Goal: Transaction & Acquisition: Subscribe to service/newsletter

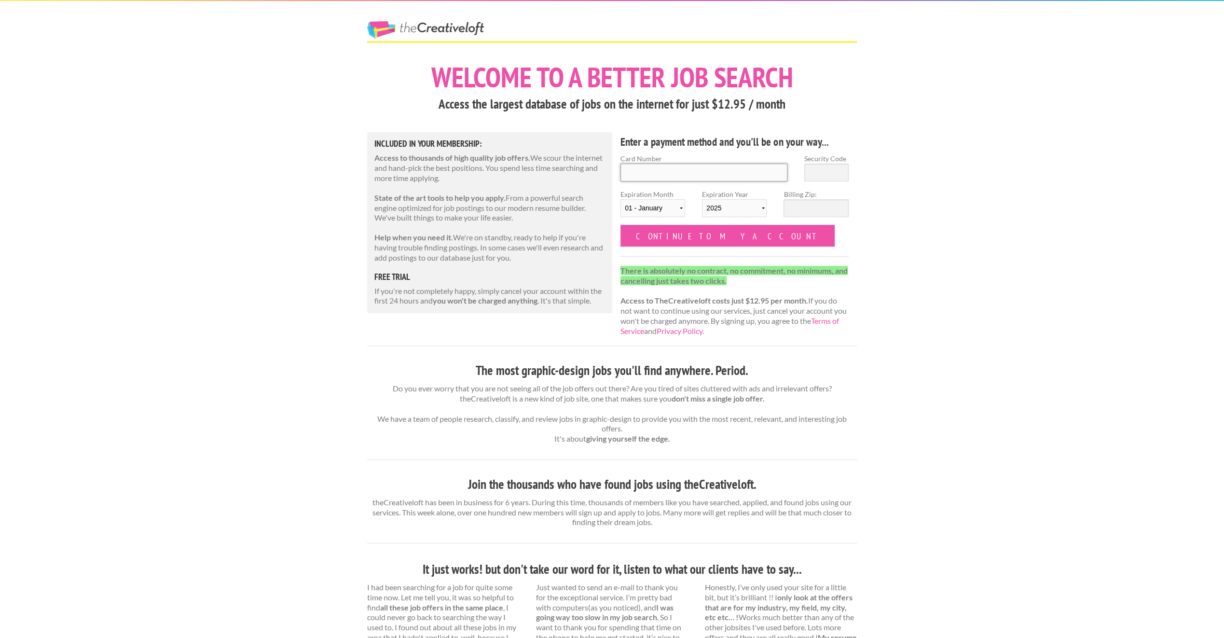
click at [671, 173] on input "Card Number" at bounding box center [703, 173] width 167 height 18
click at [318, 192] on div "The Creative Loft Welcome to a better job search Access the largest database of…" at bounding box center [612, 503] width 1224 height 1006
